Goal: Find specific page/section: Find specific page/section

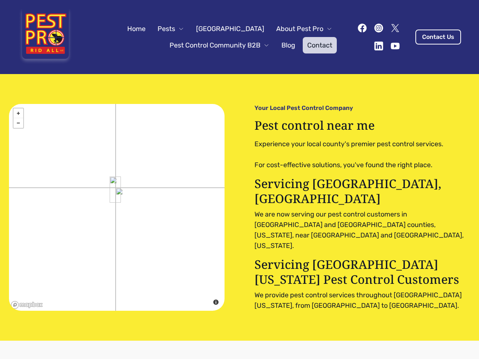
click at [240, 180] on div "+ − close © Mapbox © OpenStreetMap Improve this map Your Local Pest Control Com…" at bounding box center [239, 207] width 461 height 207
click at [175, 29] on span "Pests" at bounding box center [167, 29] width 18 height 10
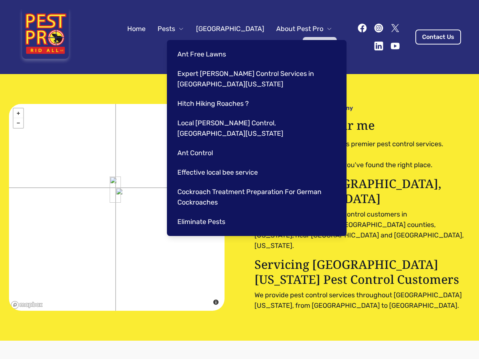
click at [296, 29] on span "About Pest Pro" at bounding box center [299, 29] width 47 height 10
click at [212, 45] on div "Ant Free Lawns Expert [PERSON_NAME] Control Services in [GEOGRAPHIC_DATA] [US_S…" at bounding box center [257, 138] width 180 height 196
click at [115, 189] on img at bounding box center [115, 190] width 11 height 26
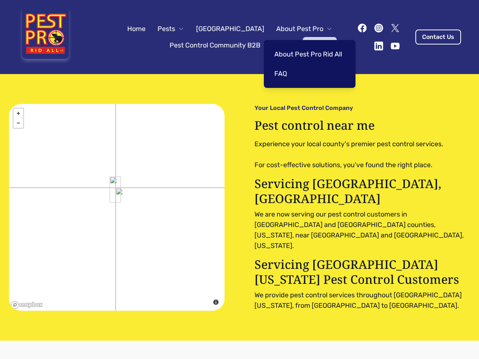
click at [18, 113] on link "+" at bounding box center [18, 114] width 10 height 10
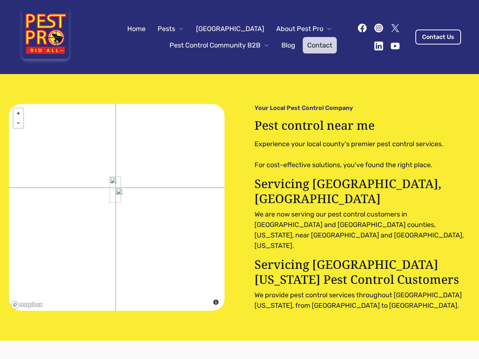
click at [18, 123] on link "−" at bounding box center [18, 123] width 10 height 10
click at [163, 266] on div "+ − close © Mapbox © OpenStreetMap Improve this map" at bounding box center [117, 207] width 216 height 207
